Goal: Understand process/instructions

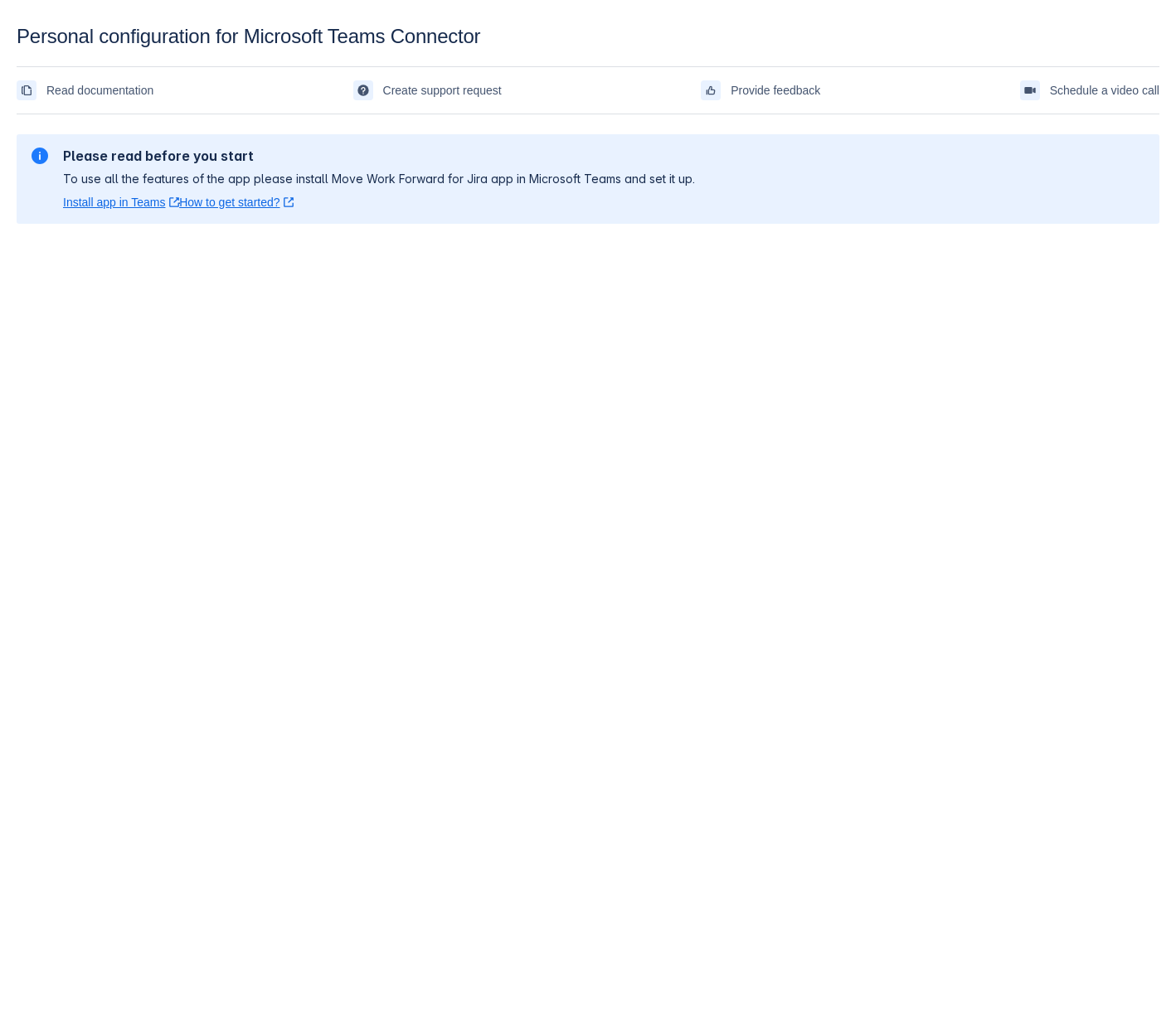
click at [620, 123] on div "Please read before you start To use all the features of the app please install …" at bounding box center [587, 179] width 1143 height 116
click at [261, 129] on div "Please read before you start To use all the features of the app please install …" at bounding box center [587, 179] width 1143 height 116
click at [189, 35] on div "Personal configuration for Microsoft Teams Connector" at bounding box center [587, 36] width 1143 height 23
click at [549, 585] on body "Personal configuration for Microsoft Teams Connector Read documentation Create …" at bounding box center [588, 543] width 1176 height 1036
click at [798, 388] on body "Personal configuration for Microsoft Teams Connector Read documentation Create …" at bounding box center [588, 543] width 1176 height 1036
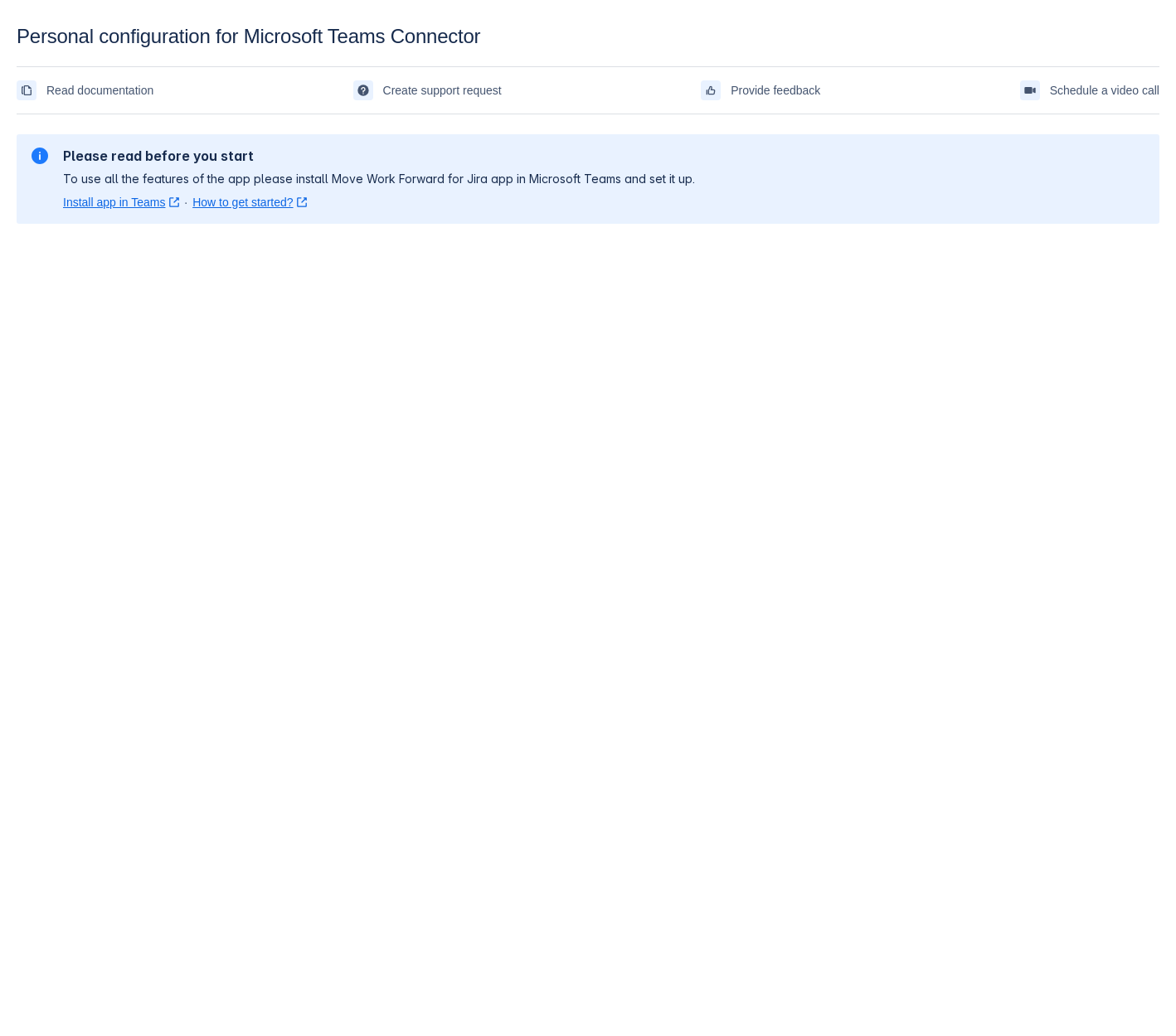
click at [1045, 444] on body "Personal configuration for Microsoft Teams Connector Read documentation Create …" at bounding box center [588, 543] width 1176 height 1036
click at [55, 878] on body "Personal configuration for Microsoft Teams Connector Read documentation Create …" at bounding box center [588, 543] width 1176 height 1036
click at [895, 141] on section "Please read before you start To use all the features of the app please install …" at bounding box center [587, 178] width 1143 height 90
click at [763, 410] on body "Personal configuration for Microsoft Teams Connector Read documentation Create …" at bounding box center [588, 543] width 1176 height 1036
